Goal: Transaction & Acquisition: Book appointment/travel/reservation

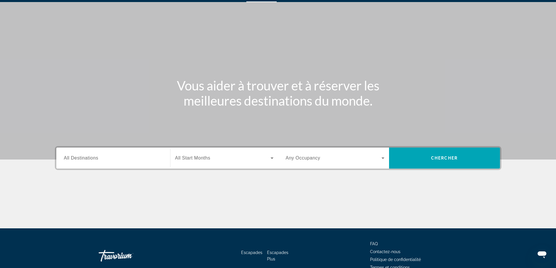
scroll to position [47, 0]
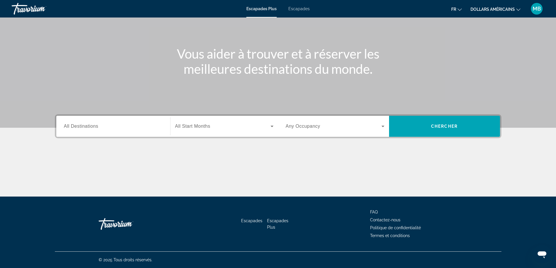
click at [207, 119] on div "Widget de recherche" at bounding box center [224, 126] width 98 height 16
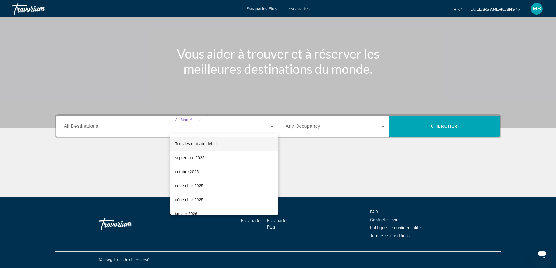
click at [205, 143] on font "Tous les mois de début" at bounding box center [196, 144] width 42 height 5
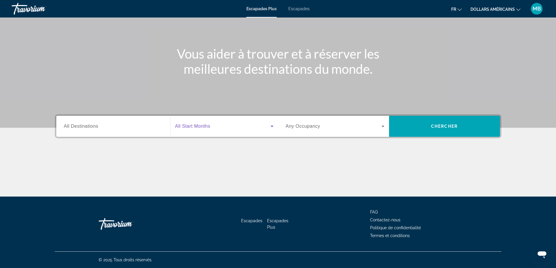
click at [354, 130] on div "Widget de recherche" at bounding box center [335, 126] width 99 height 16
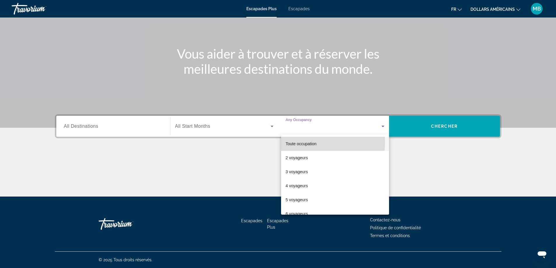
click at [313, 143] on font "Toute occupation" at bounding box center [301, 144] width 31 height 5
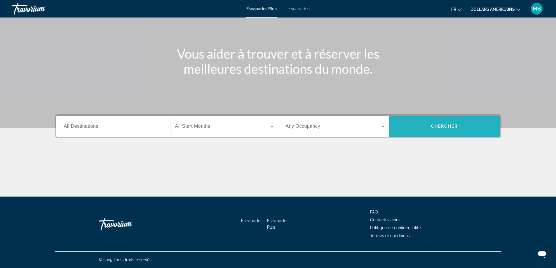
click at [403, 126] on span "Widget de recherche" at bounding box center [444, 126] width 111 height 14
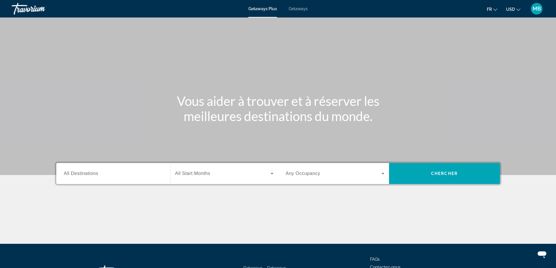
click at [195, 174] on span "All Start Months" at bounding box center [192, 173] width 35 height 5
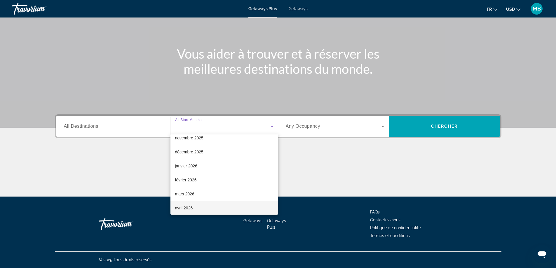
scroll to position [58, 0]
click at [178, 211] on span "mai 2026" at bounding box center [183, 211] width 17 height 7
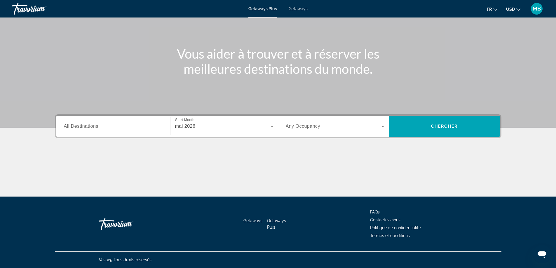
click at [319, 121] on div "Search widget" at bounding box center [335, 126] width 99 height 16
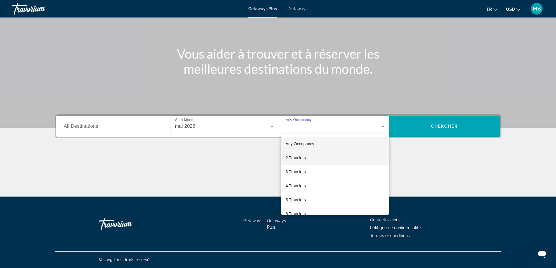
click at [306, 156] on mat-option "2 Travelers" at bounding box center [335, 158] width 108 height 14
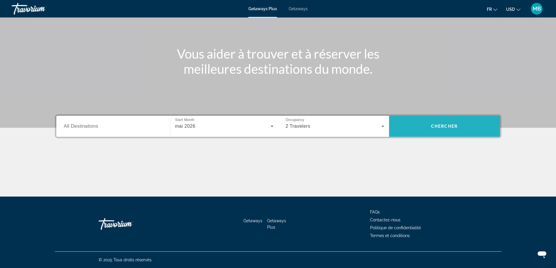
click at [435, 132] on span "Search widget" at bounding box center [444, 126] width 111 height 14
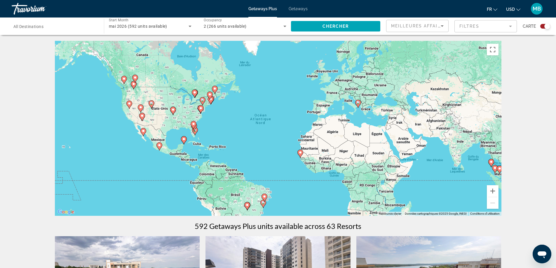
click at [156, 29] on div "mai 2026 (592 units available)" at bounding box center [149, 26] width 80 height 7
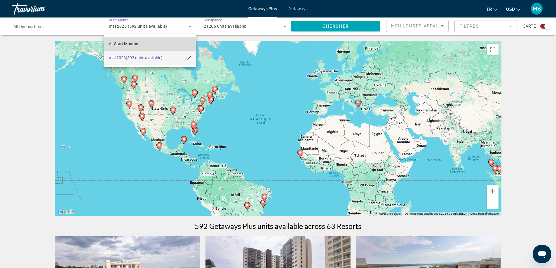
click at [130, 40] on mat-option "All Start Months" at bounding box center [150, 44] width 92 height 14
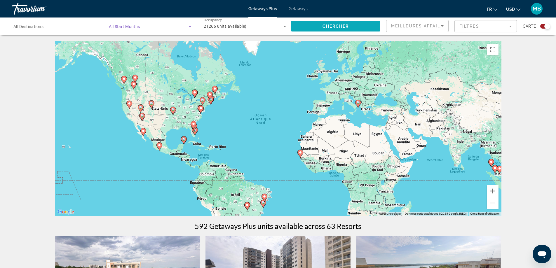
click at [337, 27] on span "Chercher" at bounding box center [336, 26] width 27 height 5
